Goal: Use online tool/utility: Utilize a website feature to perform a specific function

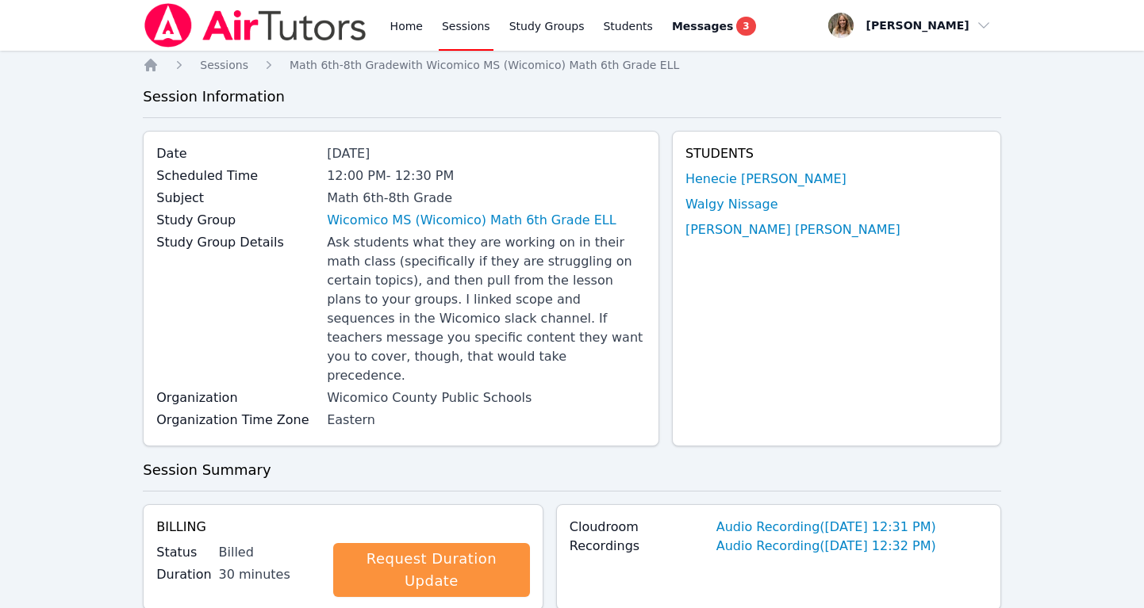
scroll to position [585, 0]
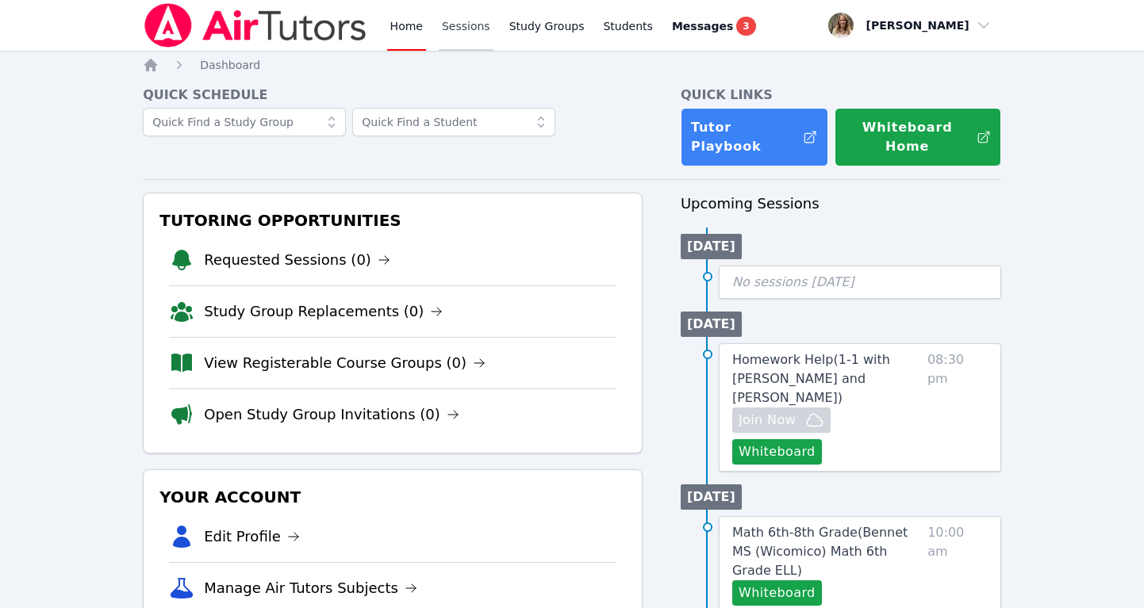
click at [457, 32] on link "Sessions" at bounding box center [466, 25] width 55 height 51
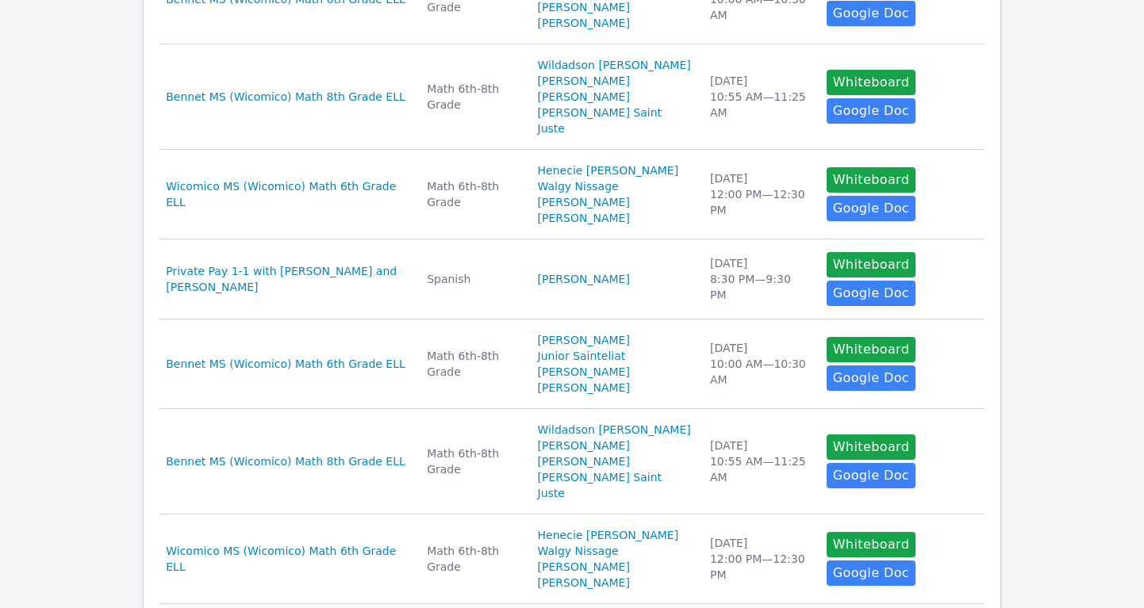
scroll to position [822, 0]
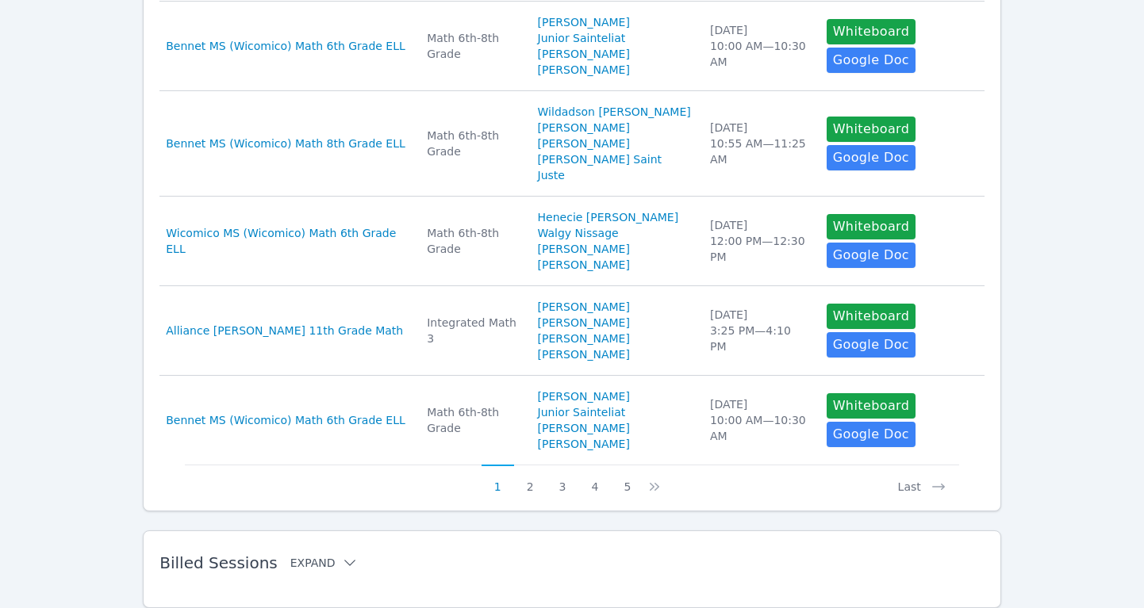
click at [317, 555] on button "Expand" at bounding box center [323, 563] width 67 height 16
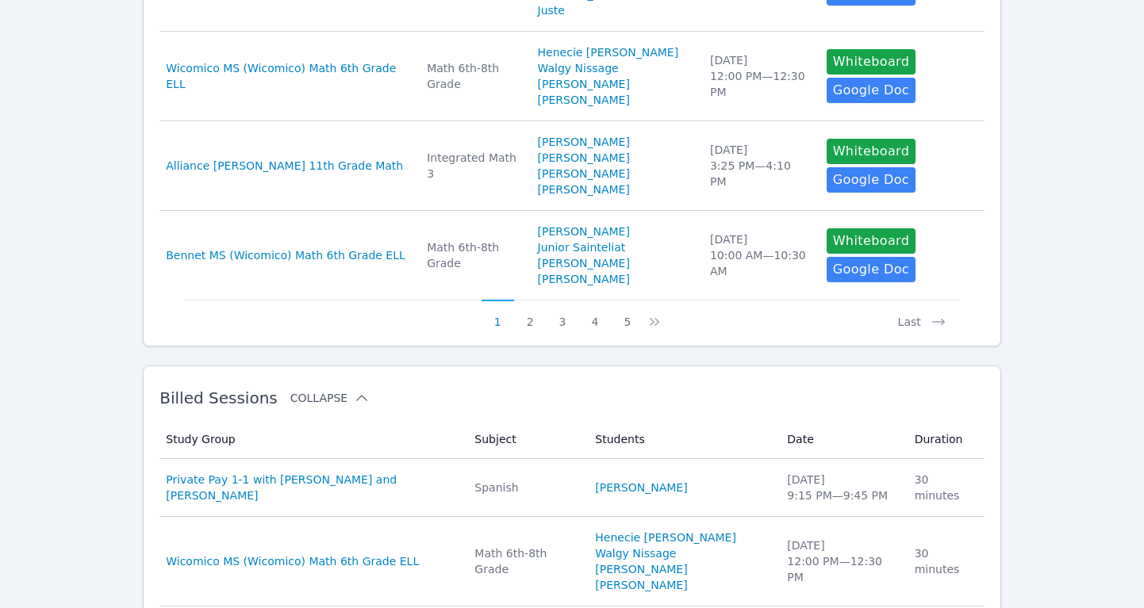
scroll to position [1232, 0]
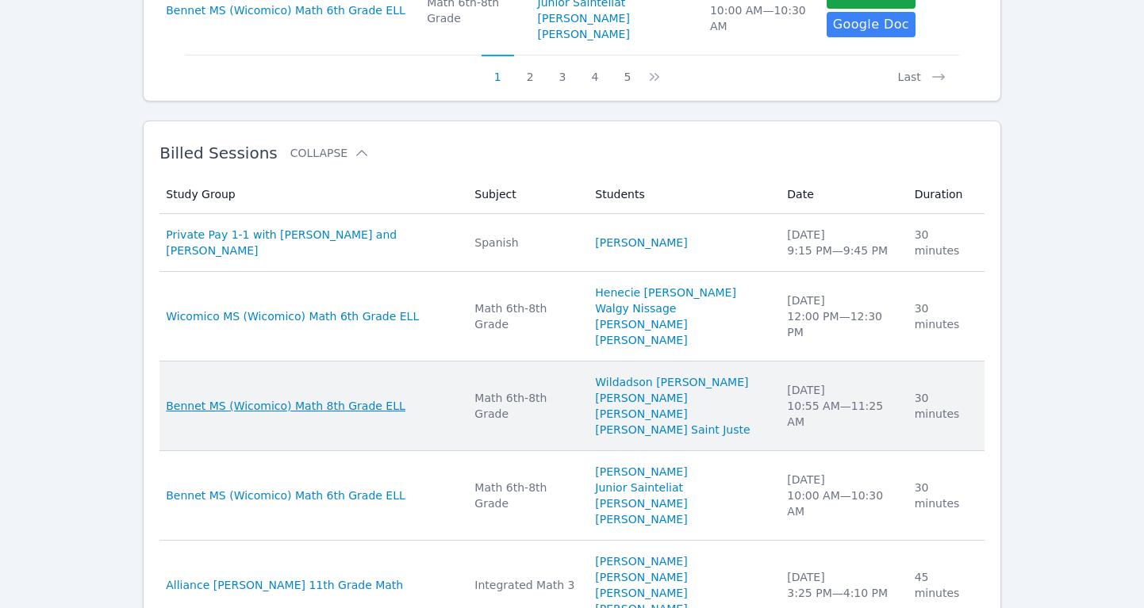
click at [340, 398] on span "Bennet MS (Wicomico) Math 8th Grade ELL" at bounding box center [286, 406] width 240 height 16
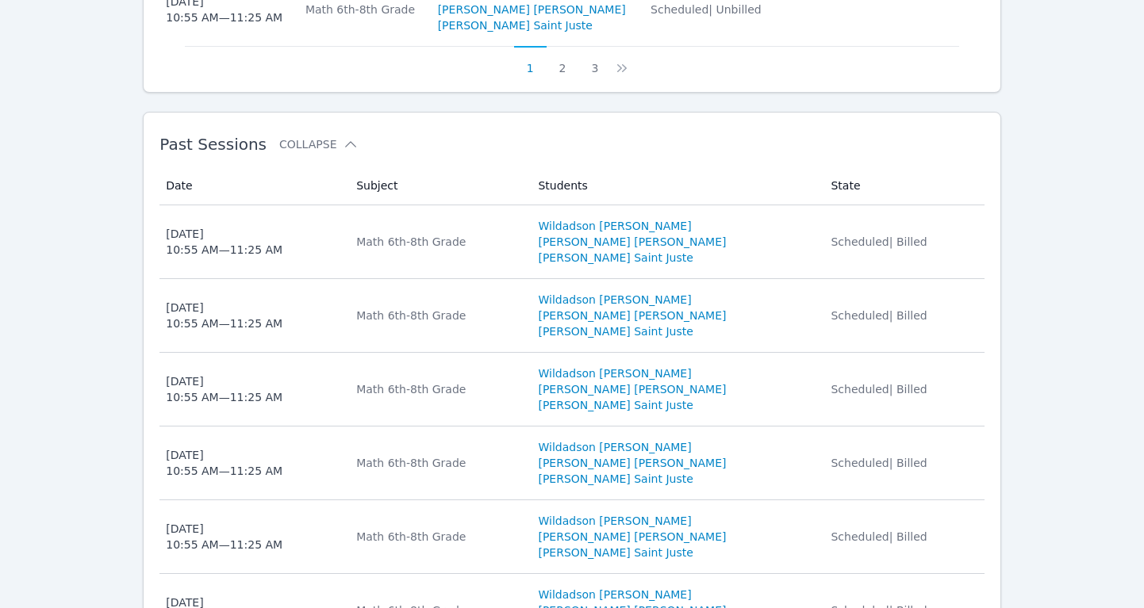
scroll to position [1450, 0]
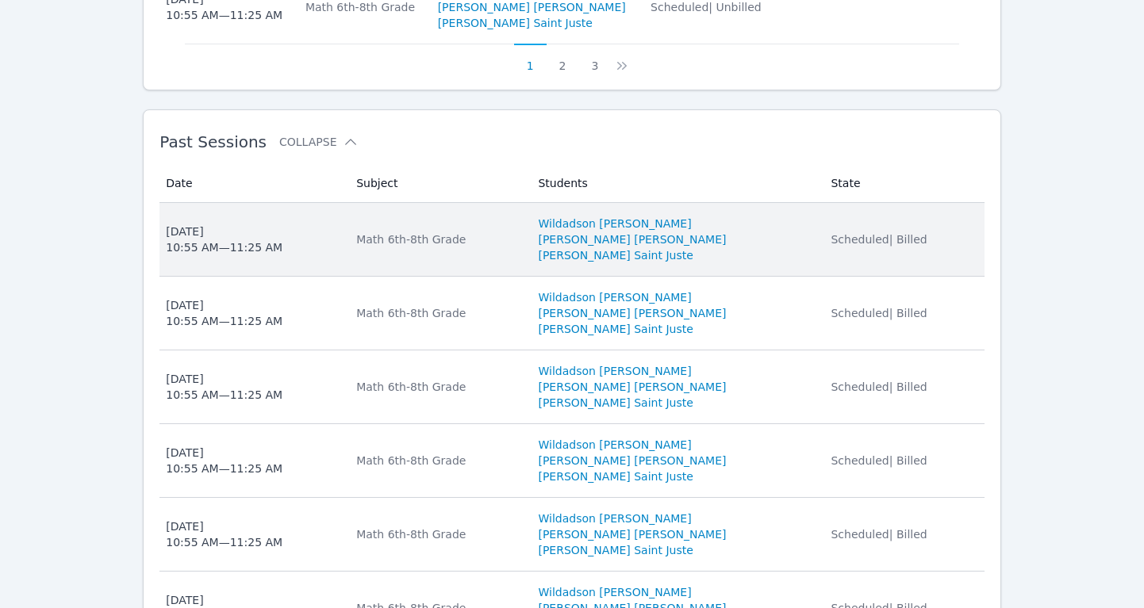
click at [247, 224] on div "Thu Oct 9, 2025 10:55 AM — 11:25 AM" at bounding box center [224, 240] width 117 height 32
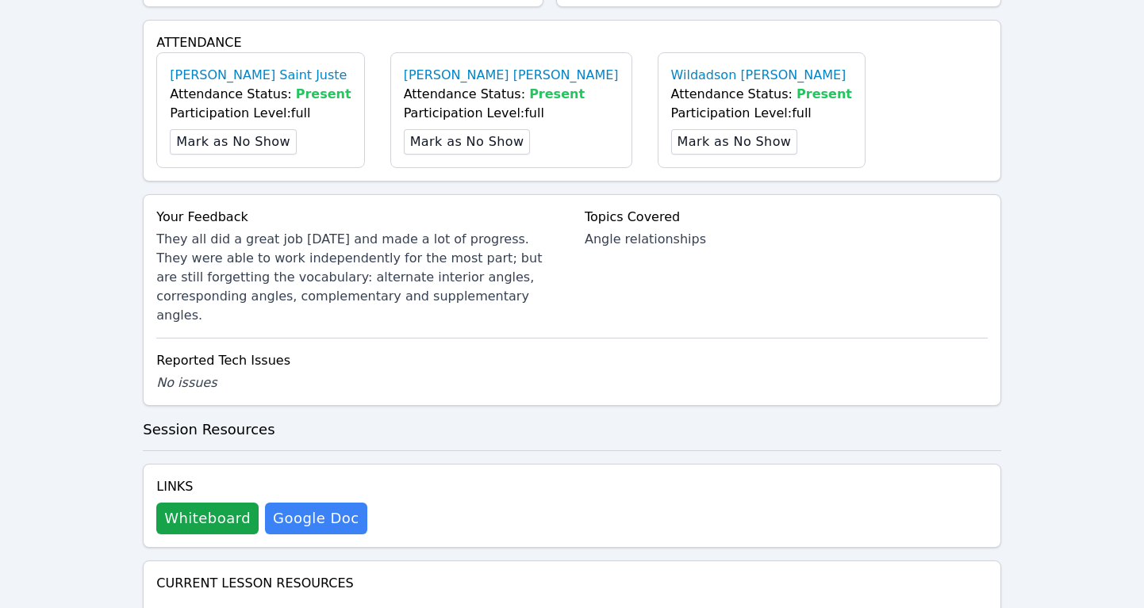
scroll to position [664, 0]
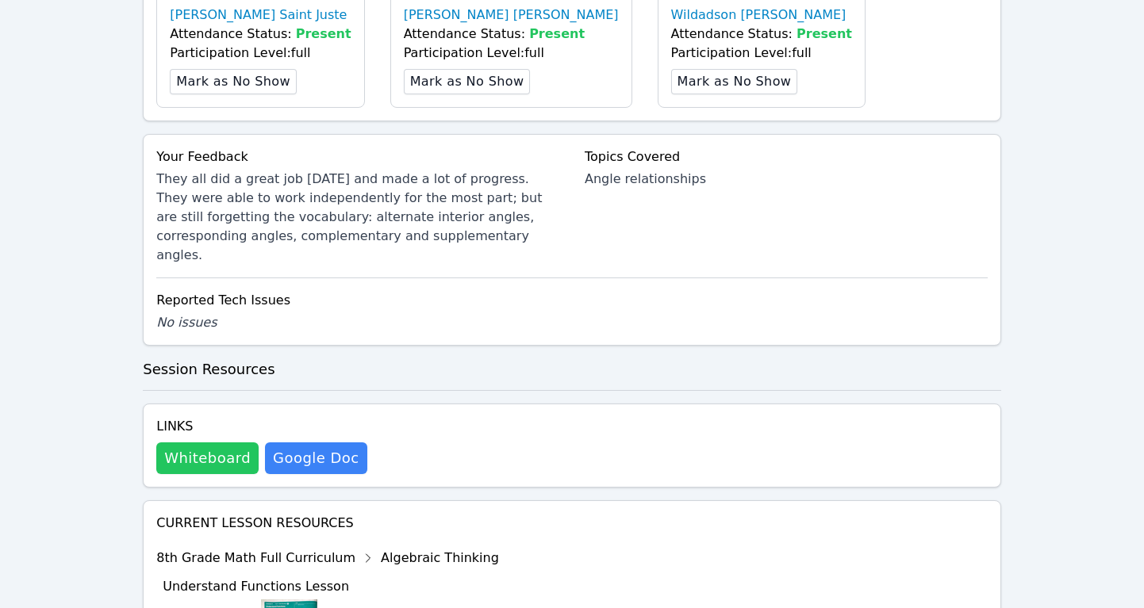
click at [187, 443] on button "Whiteboard" at bounding box center [207, 459] width 102 height 32
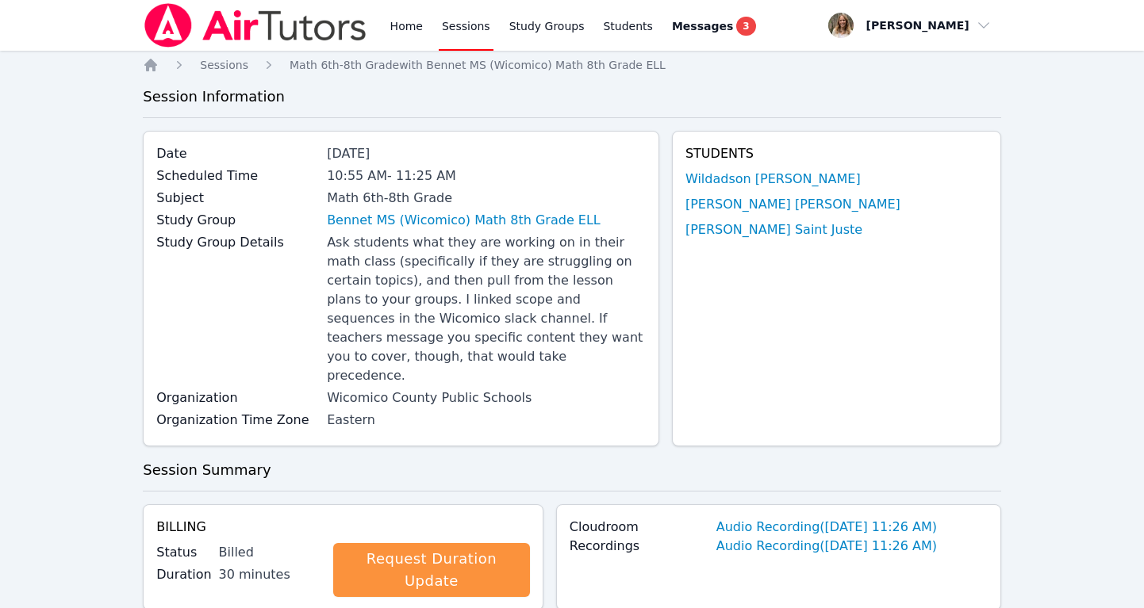
click at [466, 21] on link "Sessions" at bounding box center [466, 25] width 55 height 51
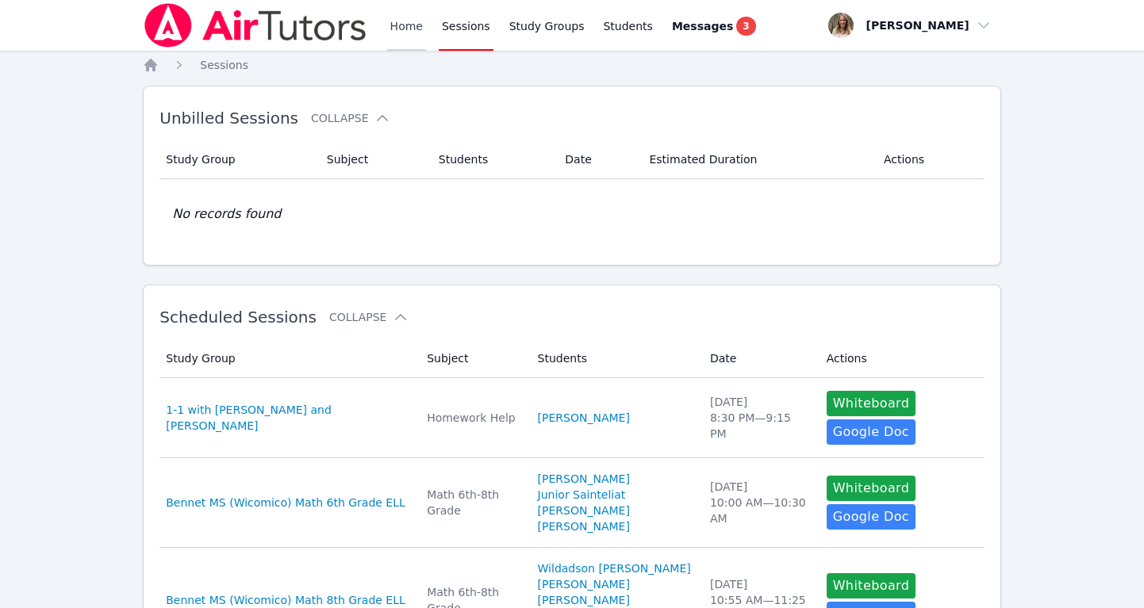
click at [401, 23] on link "Home" at bounding box center [406, 25] width 39 height 51
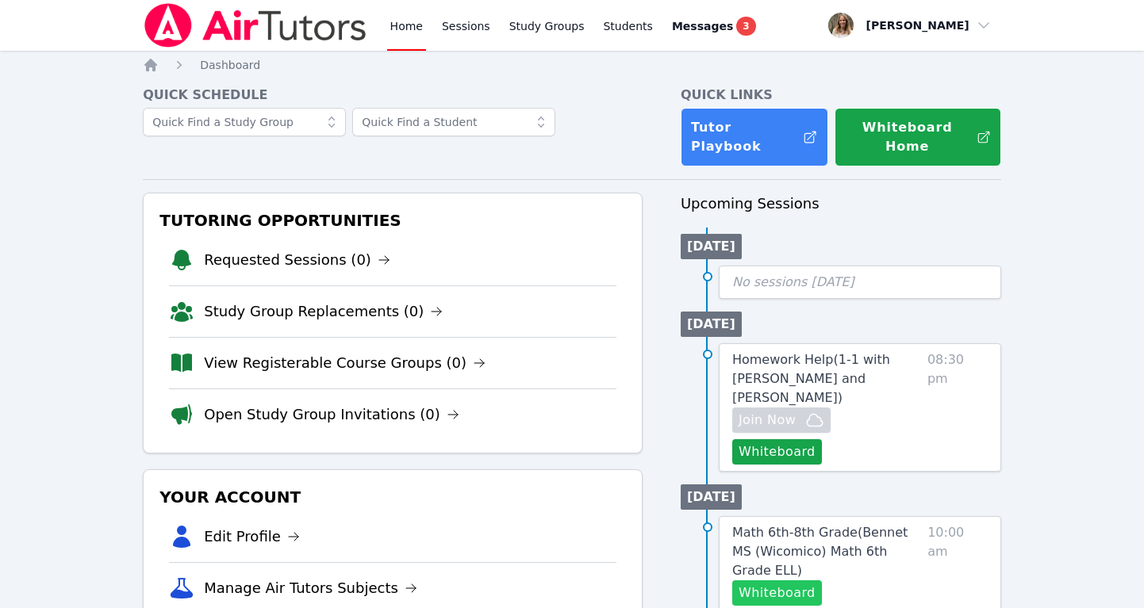
click at [783, 581] on button "Whiteboard" at bounding box center [777, 593] width 90 height 25
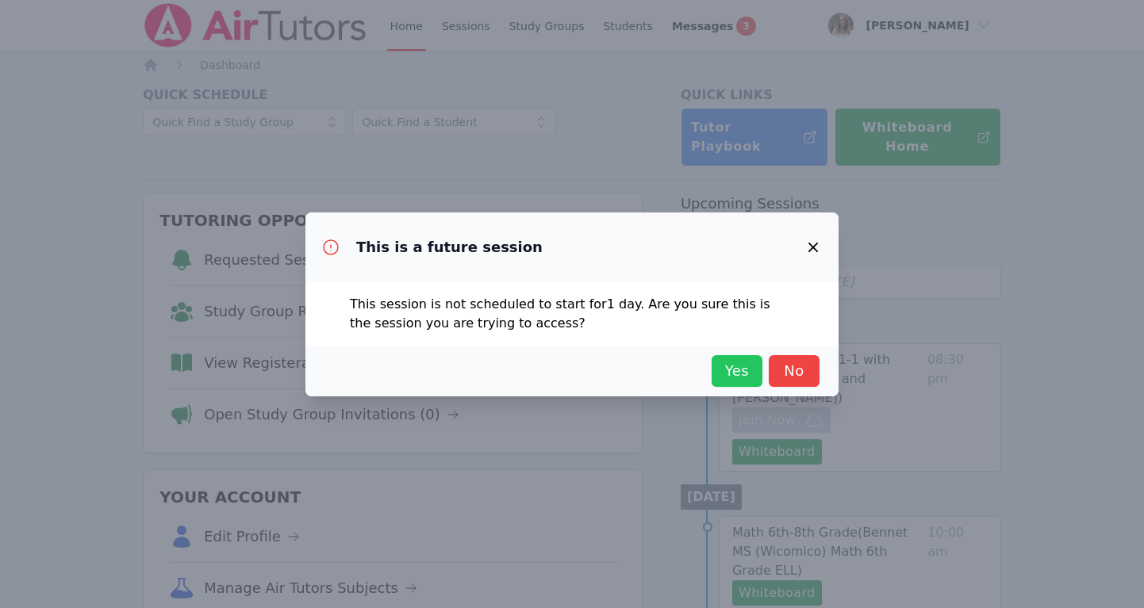
click at [725, 370] on span "Yes" at bounding box center [736, 371] width 35 height 22
